Goal: Information Seeking & Learning: Learn about a topic

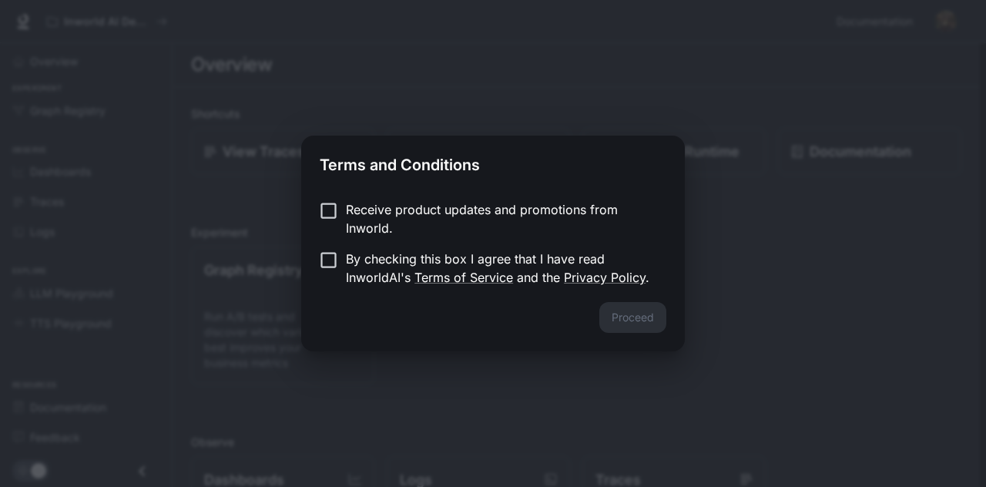
drag, startPoint x: 454, startPoint y: 216, endPoint x: 455, endPoint y: 235, distance: 19.3
click at [455, 230] on p "Receive product updates and promotions from Inworld." at bounding box center [500, 218] width 308 height 37
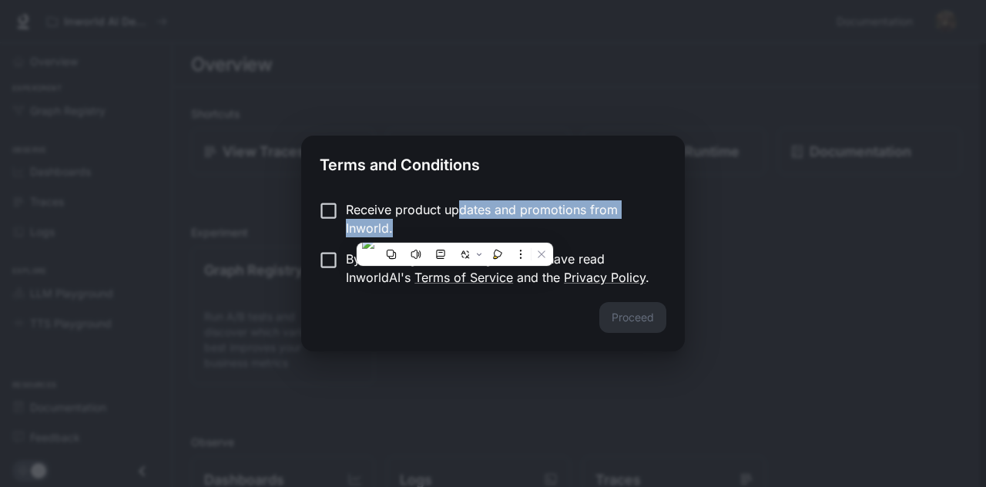
click at [462, 265] on div at bounding box center [455, 254] width 196 height 23
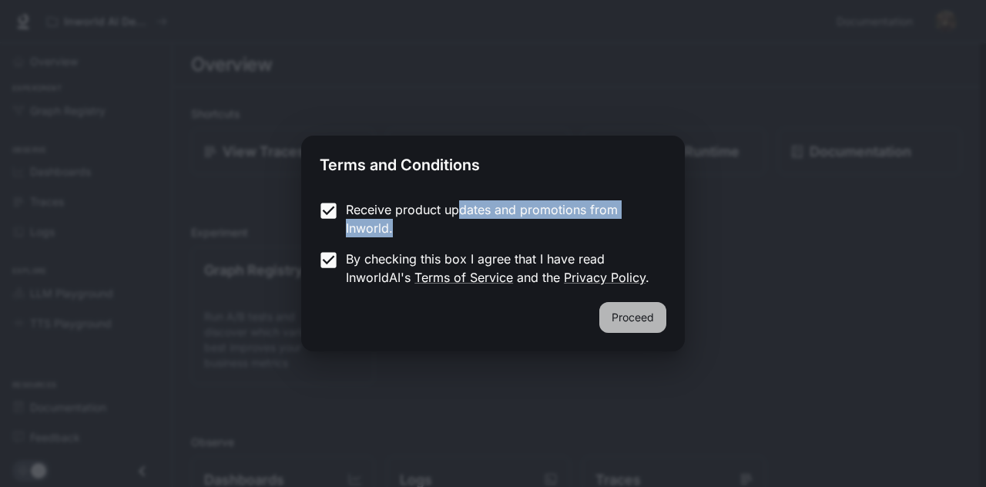
click at [644, 324] on button "Proceed" at bounding box center [632, 317] width 67 height 31
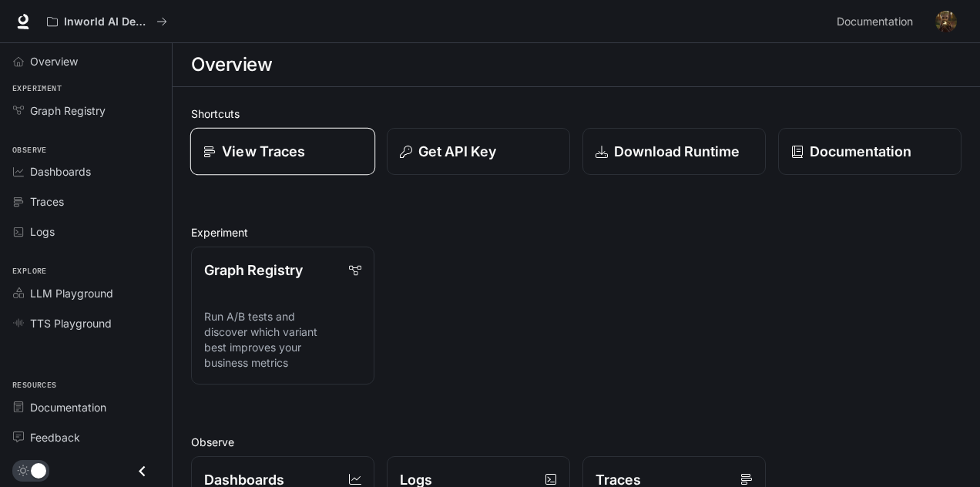
click at [273, 157] on p "View Traces" at bounding box center [263, 151] width 83 height 21
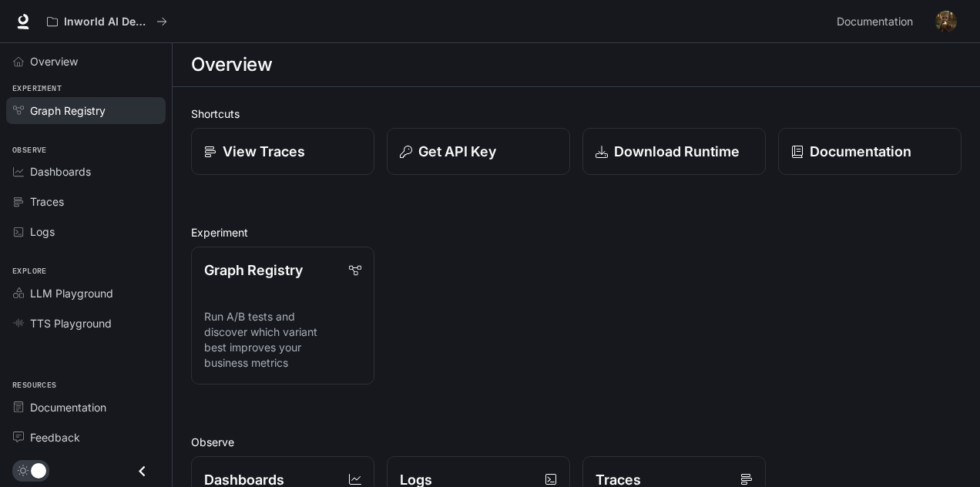
click at [94, 106] on span "Graph Registry" at bounding box center [68, 110] width 76 height 16
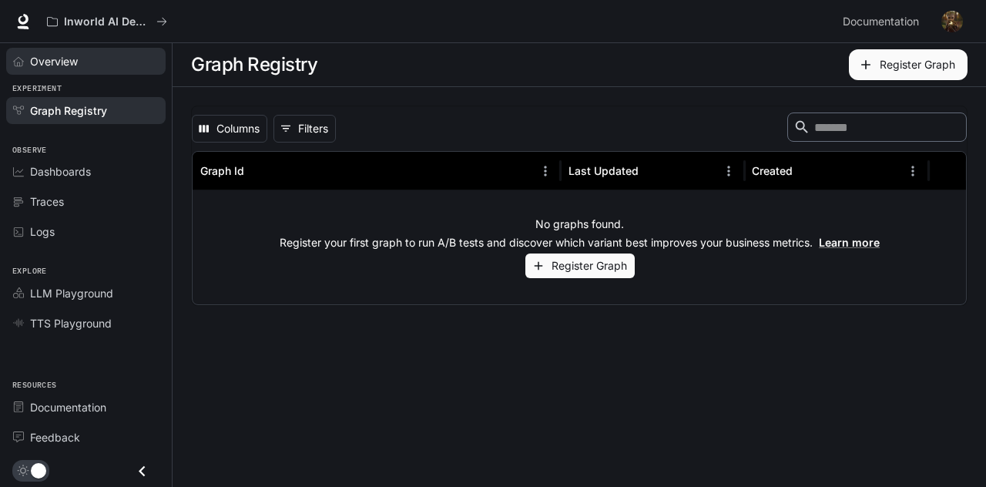
click at [94, 68] on div "Overview" at bounding box center [94, 61] width 129 height 16
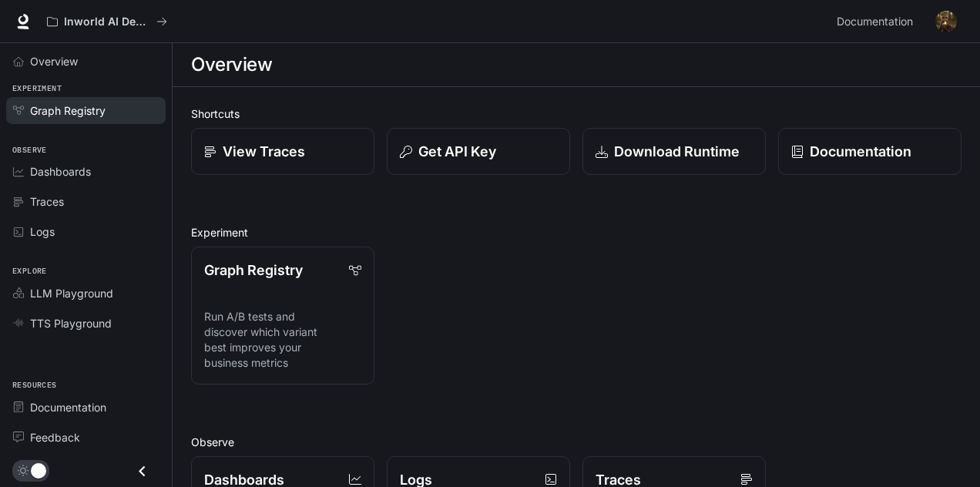
click at [80, 116] on span "Graph Registry" at bounding box center [68, 110] width 76 height 16
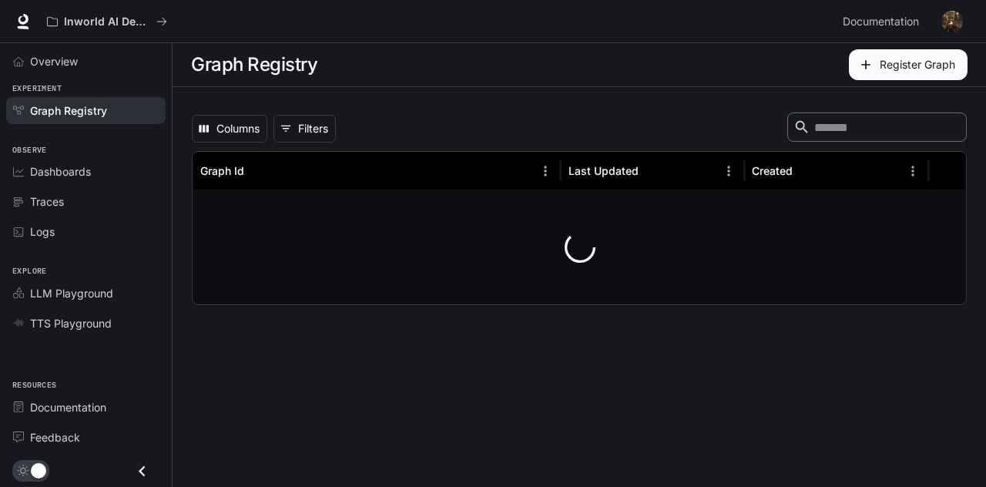
click at [120, 156] on li "Dashboards" at bounding box center [86, 171] width 172 height 30
click at [104, 183] on li "Dashboards" at bounding box center [86, 171] width 172 height 30
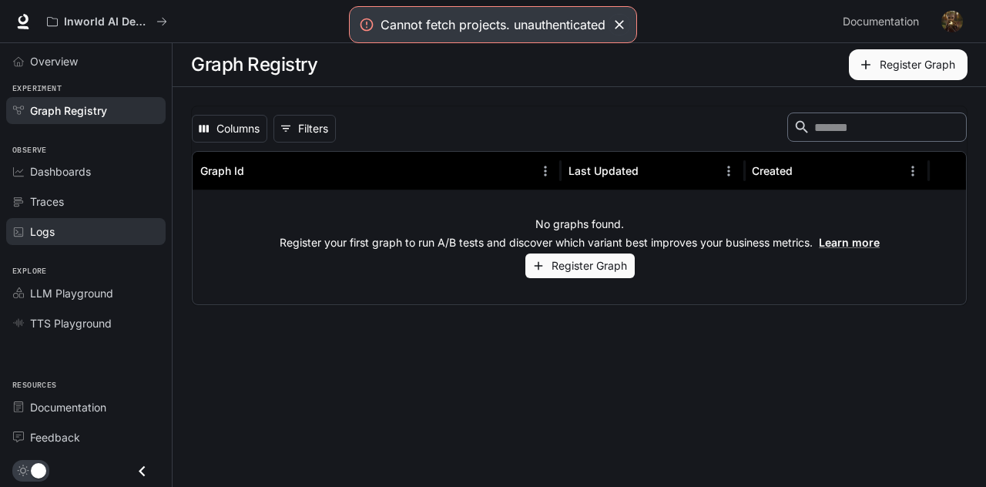
click at [80, 227] on div "Logs" at bounding box center [94, 231] width 129 height 16
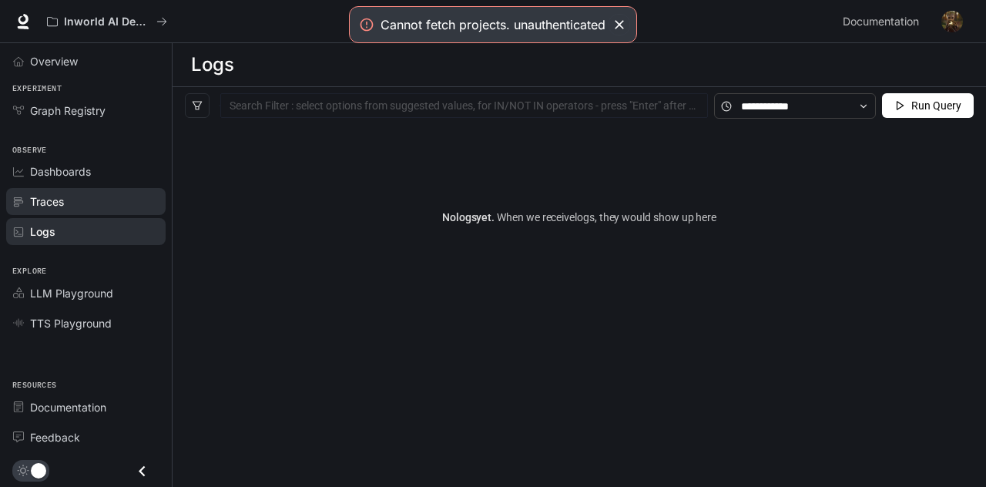
click at [89, 200] on div "Traces" at bounding box center [94, 201] width 129 height 16
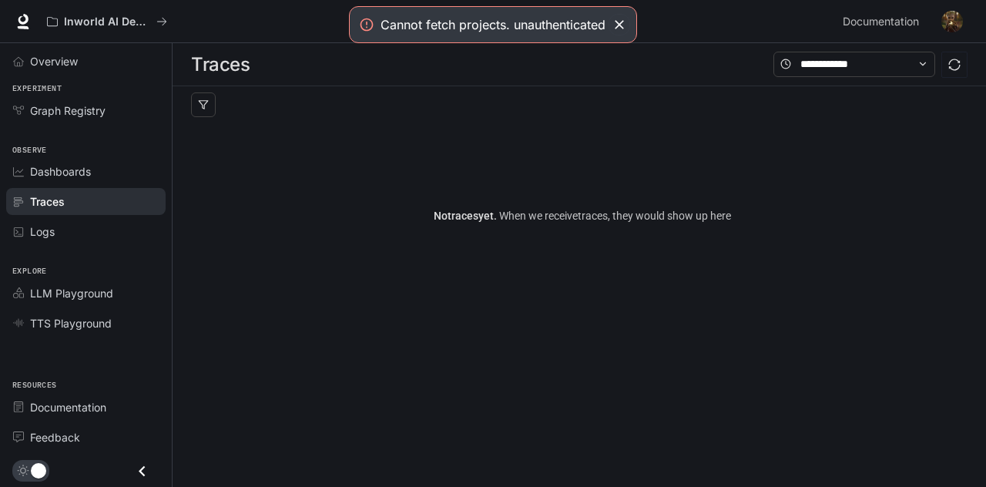
click at [108, 163] on div "Dashboards" at bounding box center [94, 171] width 129 height 16
